Goal: Entertainment & Leisure: Consume media (video, audio)

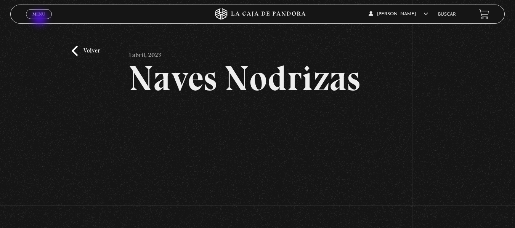
scroll to position [64, 0]
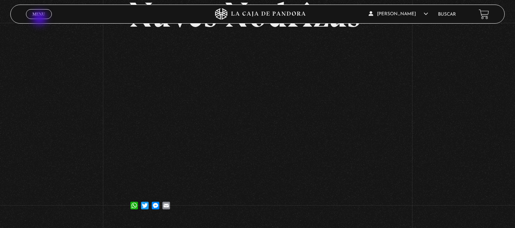
click at [40, 18] on span "Cerrar" at bounding box center [39, 20] width 18 height 5
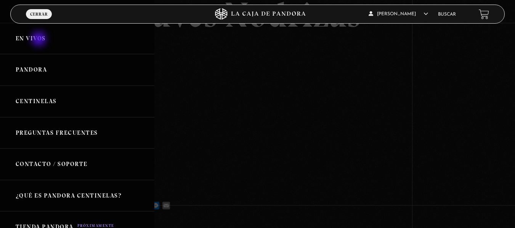
click at [40, 40] on link "En vivos" at bounding box center [77, 39] width 154 height 32
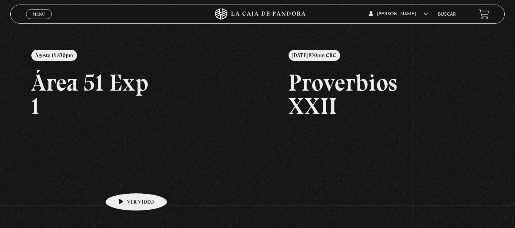
scroll to position [79, 0]
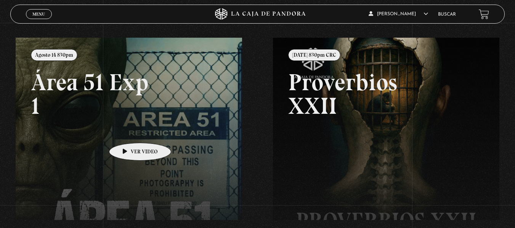
click at [128, 131] on link at bounding box center [273, 152] width 515 height 228
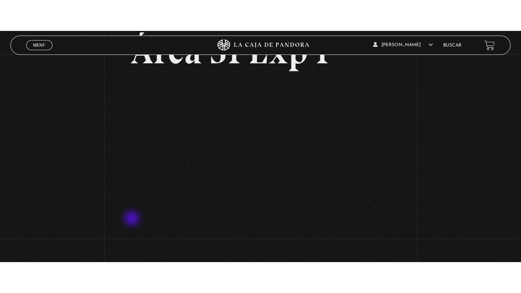
scroll to position [58, 0]
